Goal: Navigation & Orientation: Find specific page/section

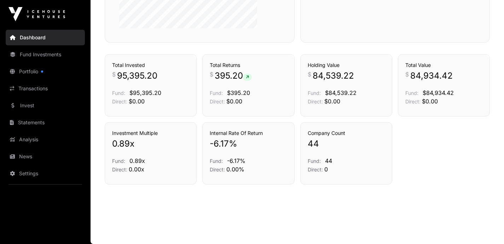
scroll to position [614, 0]
click at [52, 62] on link "Fund Investments" at bounding box center [45, 55] width 79 height 16
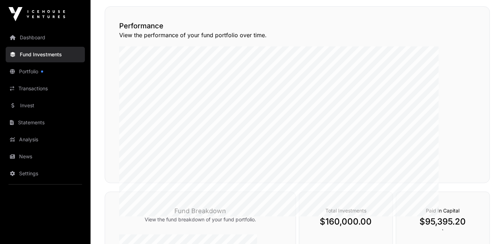
scroll to position [12, 0]
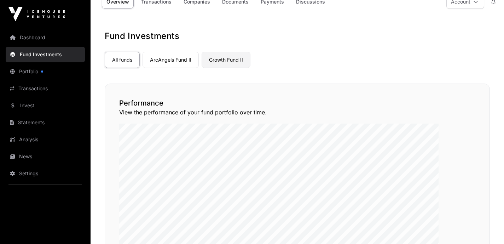
click at [250, 68] on link "Growth Fund II" at bounding box center [226, 60] width 49 height 16
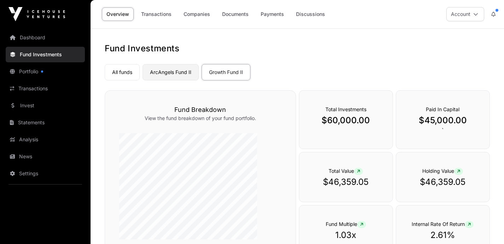
click at [199, 80] on link "ArcAngels Fund II" at bounding box center [171, 72] width 56 height 16
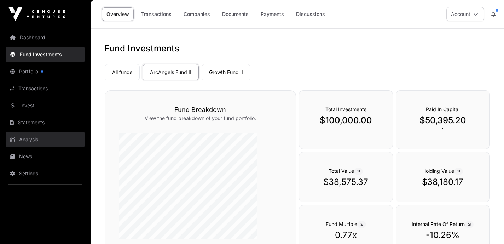
click at [41, 147] on link "Analysis" at bounding box center [45, 140] width 79 height 16
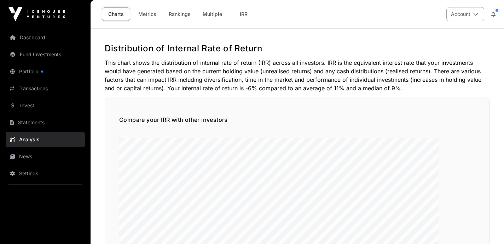
click at [473, 14] on icon at bounding box center [475, 14] width 5 height 5
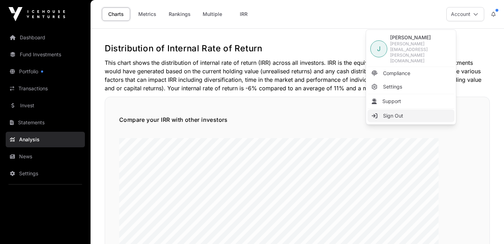
click at [396, 119] on span "Sign Out" at bounding box center [393, 115] width 20 height 7
